Goal: Task Accomplishment & Management: Complete application form

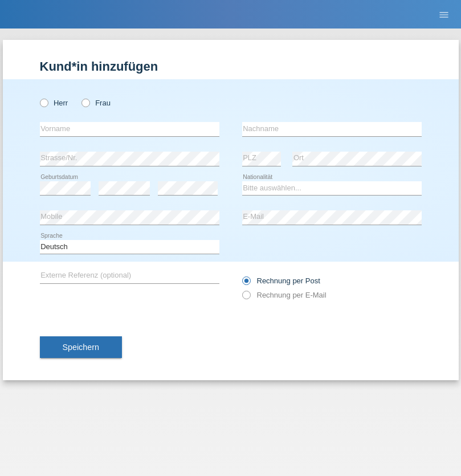
radio input "true"
click at [129, 129] on input "text" at bounding box center [130, 129] width 180 height 14
type input "naime"
click at [332, 129] on input "text" at bounding box center [332, 129] width 180 height 14
type input "llugiqi"
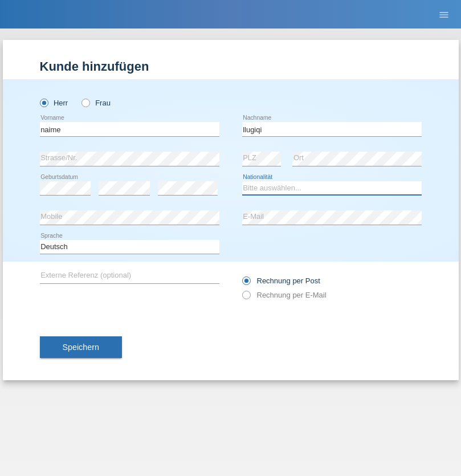
select select "CH"
radio input "true"
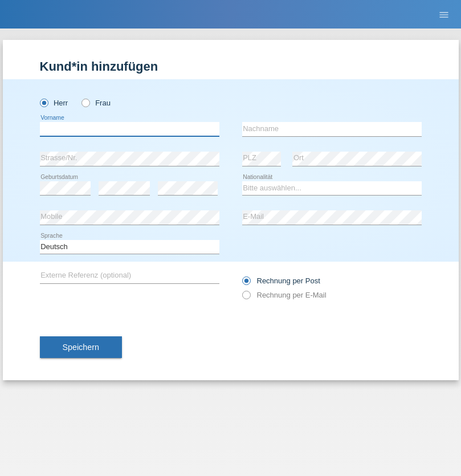
click at [129, 129] on input "text" at bounding box center [130, 129] width 180 height 14
type input "Shaban"
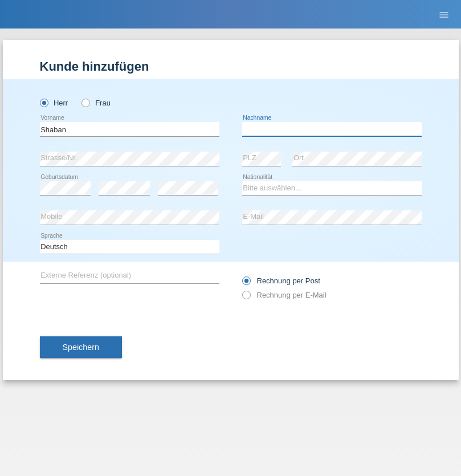
click at [332, 129] on input "text" at bounding box center [332, 129] width 180 height 14
type input "llugiqi"
select select "CH"
radio input "true"
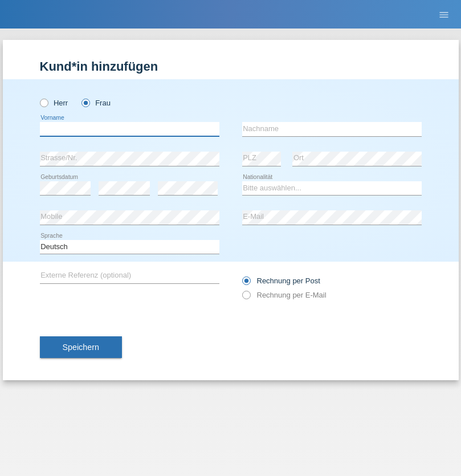
click at [129, 129] on input "text" at bounding box center [130, 129] width 180 height 14
type input "Silvia"
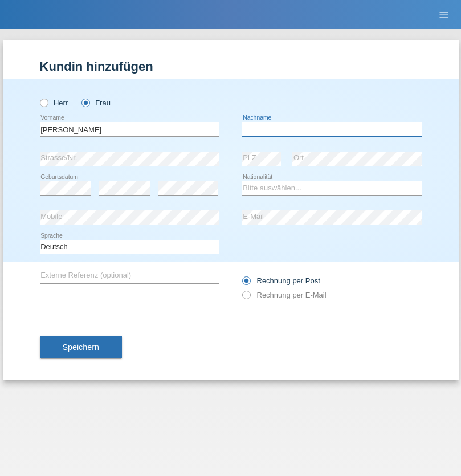
click at [332, 129] on input "text" at bounding box center [332, 129] width 180 height 14
type input "Patera"
select select "CH"
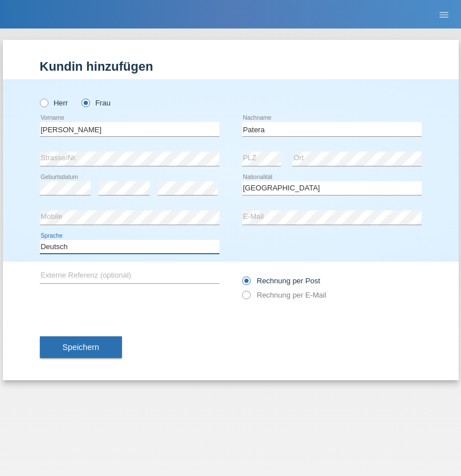
select select "en"
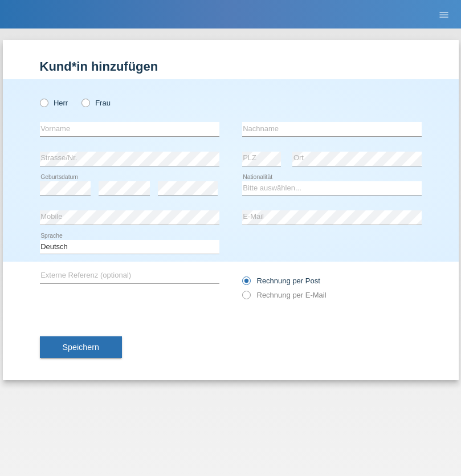
radio input "true"
click at [129, 129] on input "text" at bounding box center [130, 129] width 180 height 14
type input "Omar"
click at [332, 129] on input "text" at bounding box center [332, 129] width 180 height 14
type input "Sakhi"
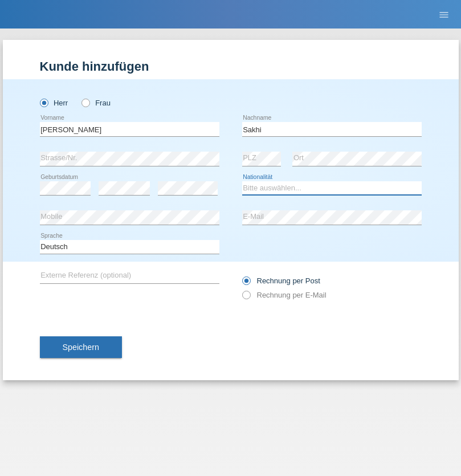
select select "IT"
select select "C"
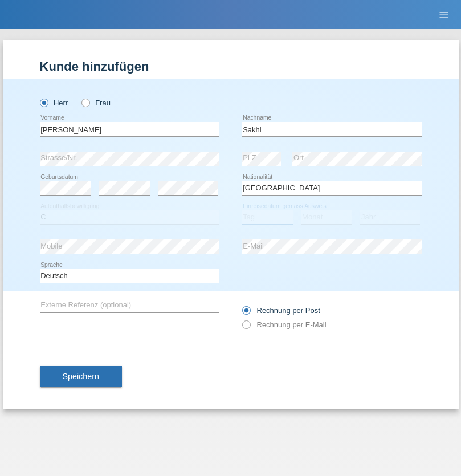
select select "24"
select select "10"
select select "2021"
